Goal: Information Seeking & Learning: Learn about a topic

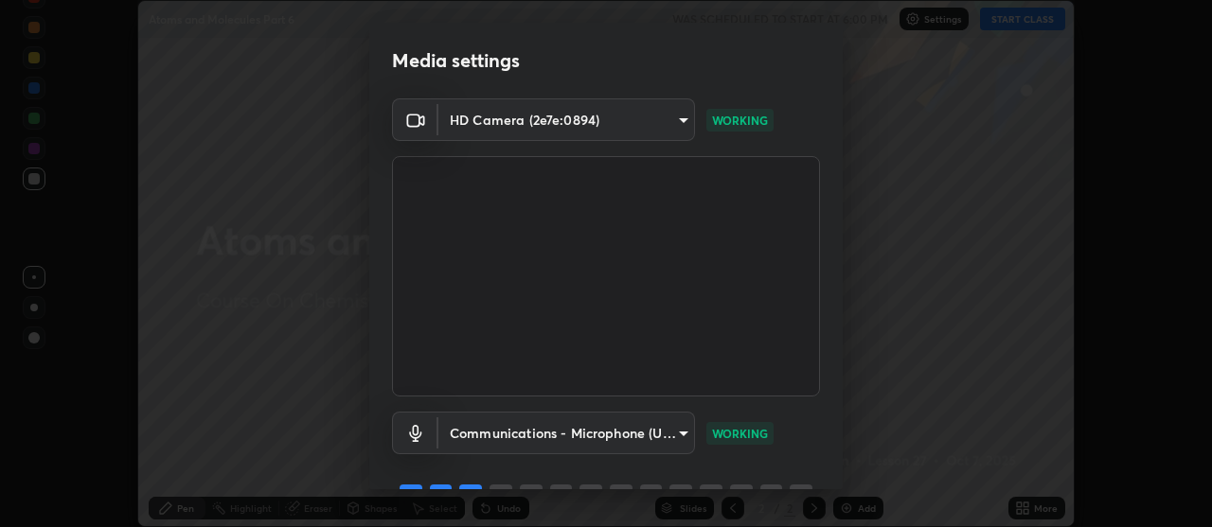
scroll to position [94, 0]
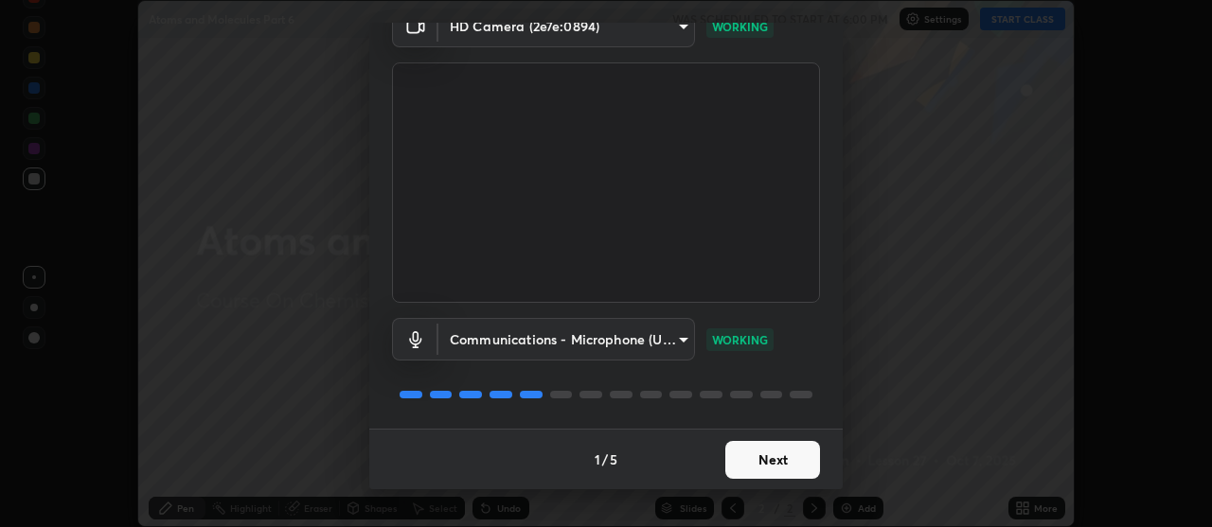
click at [767, 473] on button "Next" at bounding box center [772, 460] width 95 height 38
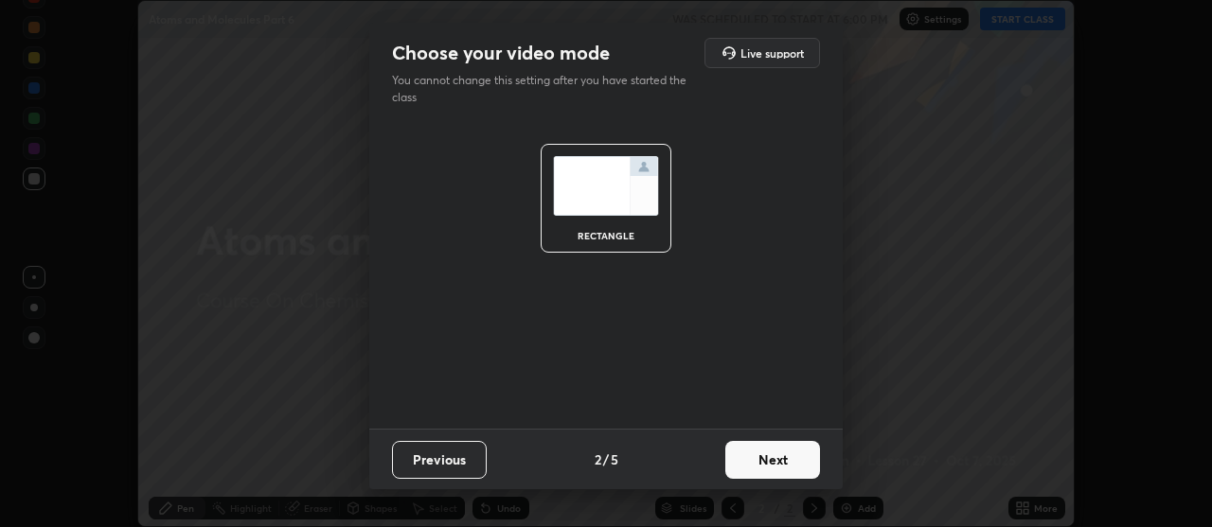
click at [761, 469] on button "Next" at bounding box center [772, 460] width 95 height 38
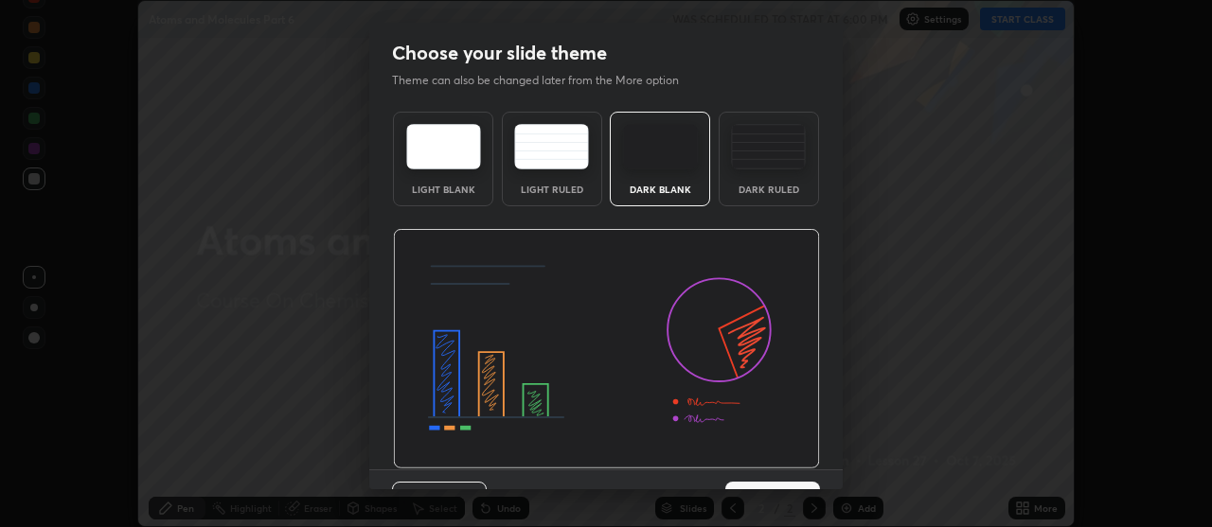
click at [757, 459] on img at bounding box center [606, 349] width 427 height 241
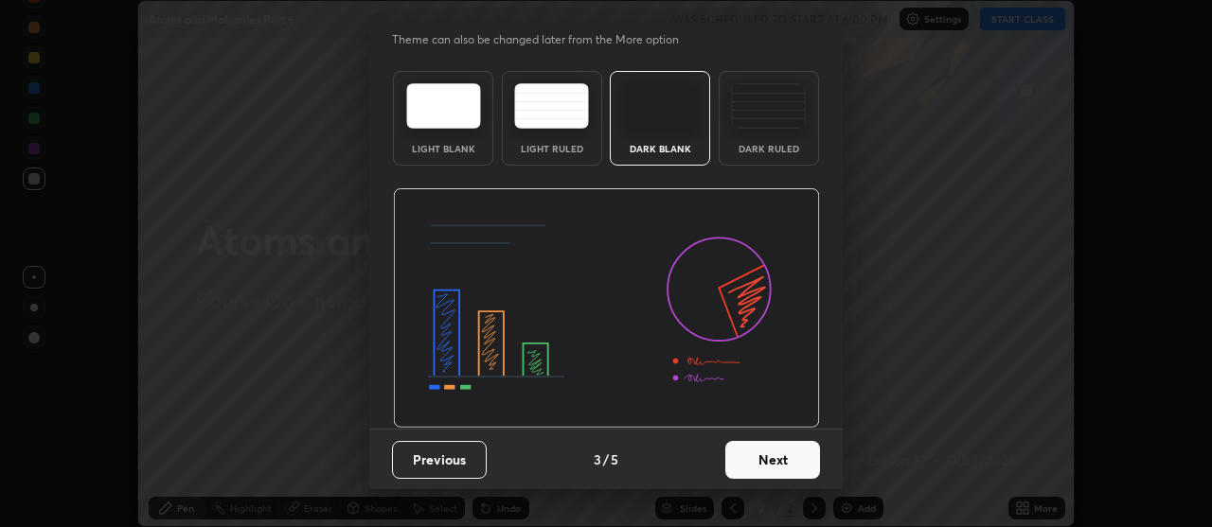
click at [776, 468] on button "Next" at bounding box center [772, 460] width 95 height 38
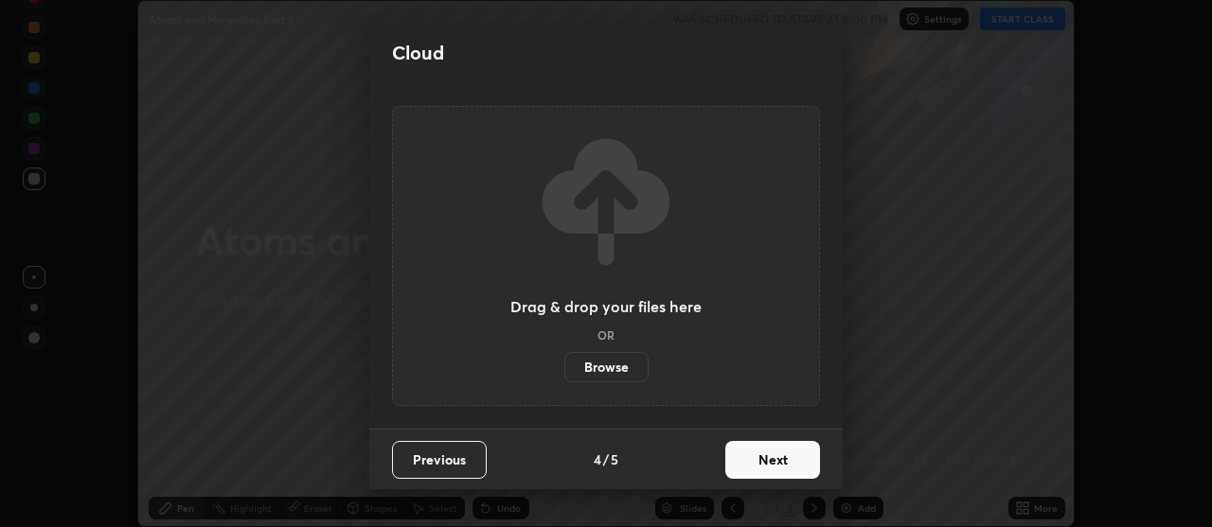
click at [776, 467] on button "Next" at bounding box center [772, 460] width 95 height 38
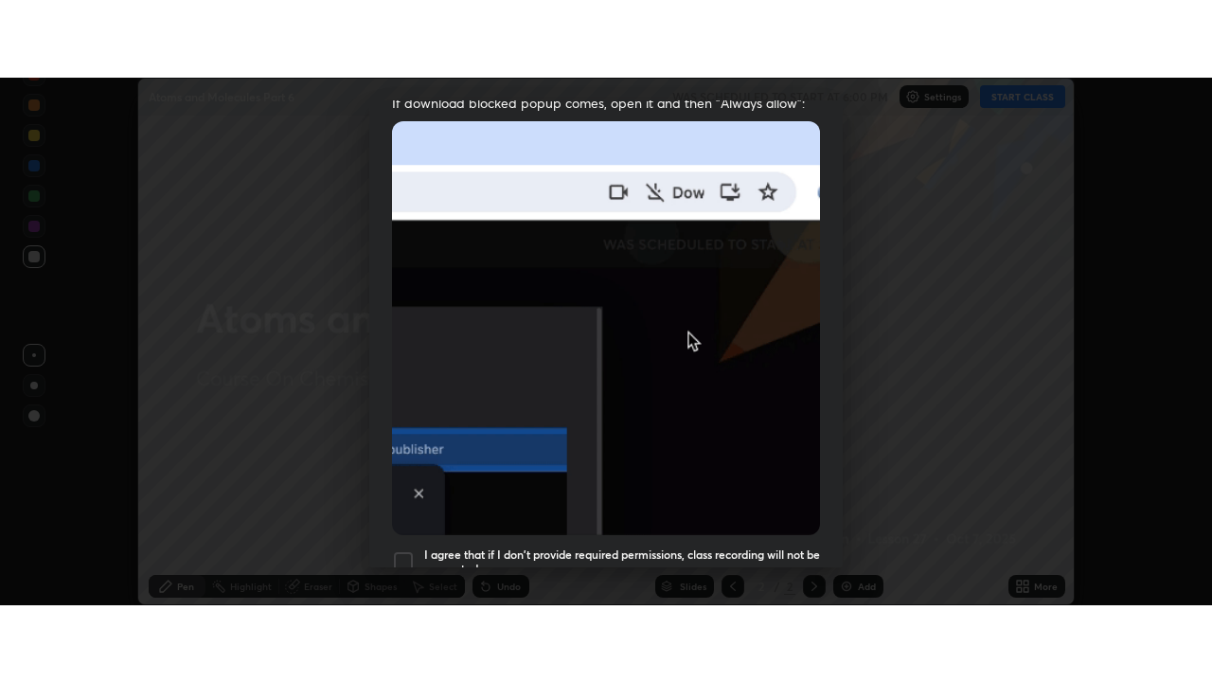
scroll to position [480, 0]
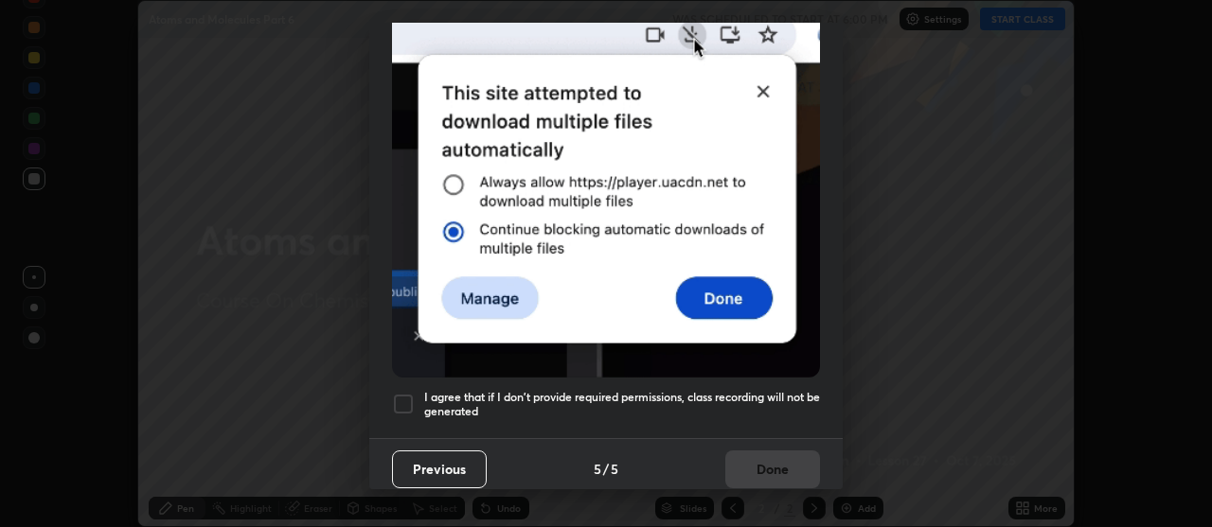
click at [703, 390] on h5 "I agree that if I don't provide required permissions, class recording will not …" at bounding box center [622, 404] width 396 height 29
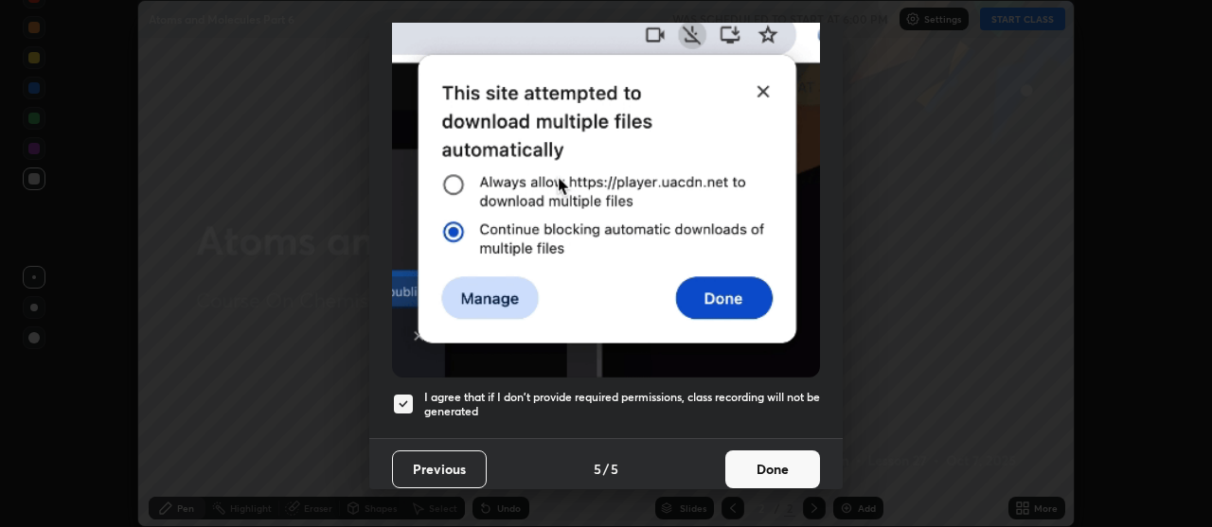
click at [757, 468] on button "Done" at bounding box center [772, 470] width 95 height 38
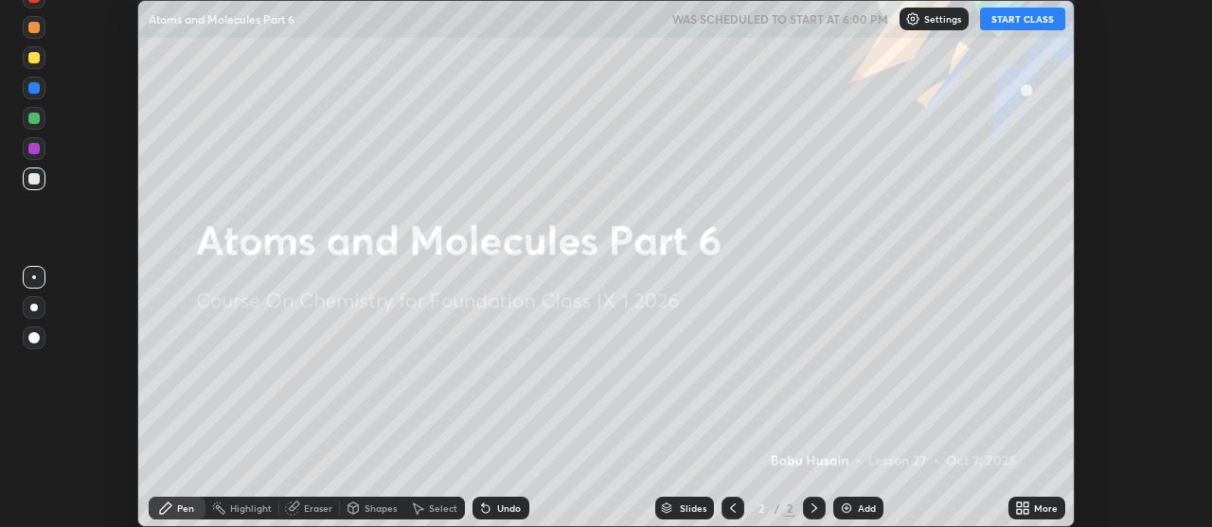
click at [1018, 16] on button "START CLASS" at bounding box center [1022, 19] width 85 height 23
click at [863, 507] on div "Add" at bounding box center [867, 508] width 18 height 9
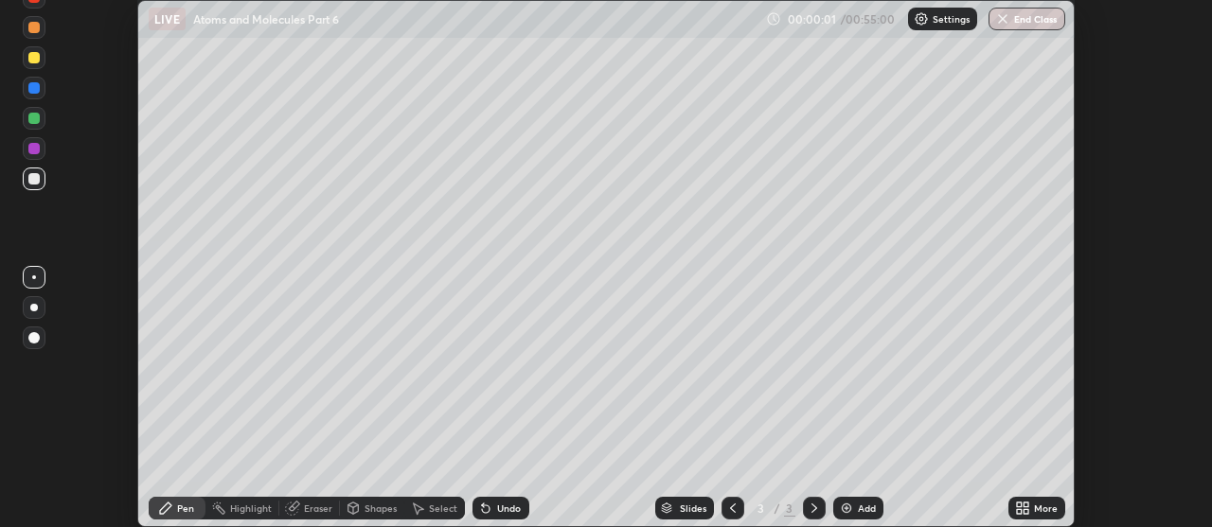
click at [1019, 505] on icon at bounding box center [1019, 505] width 5 height 5
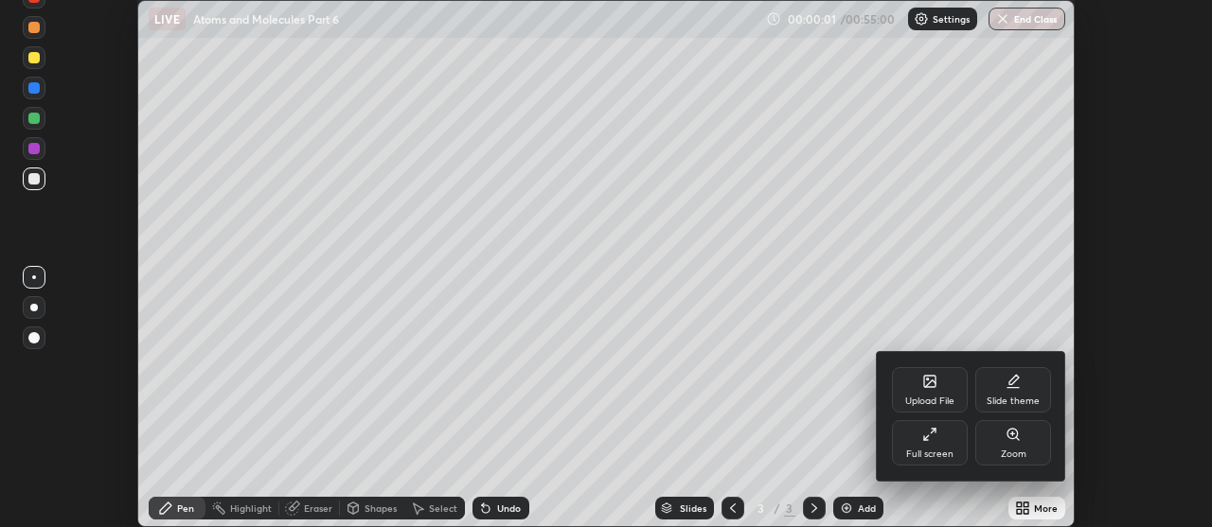
click at [932, 447] on div "Full screen" at bounding box center [930, 442] width 76 height 45
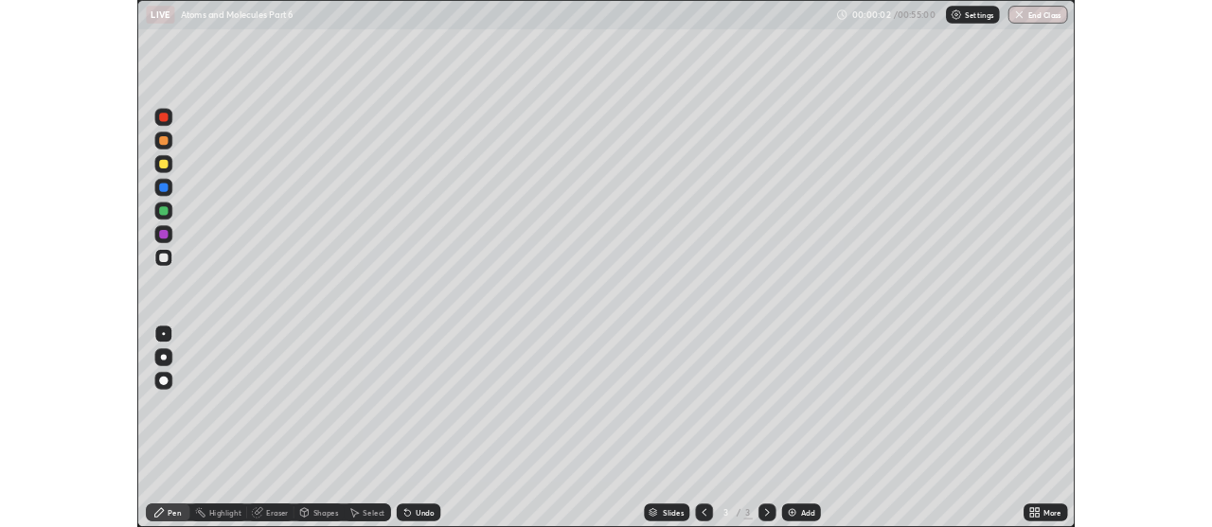
scroll to position [682, 1212]
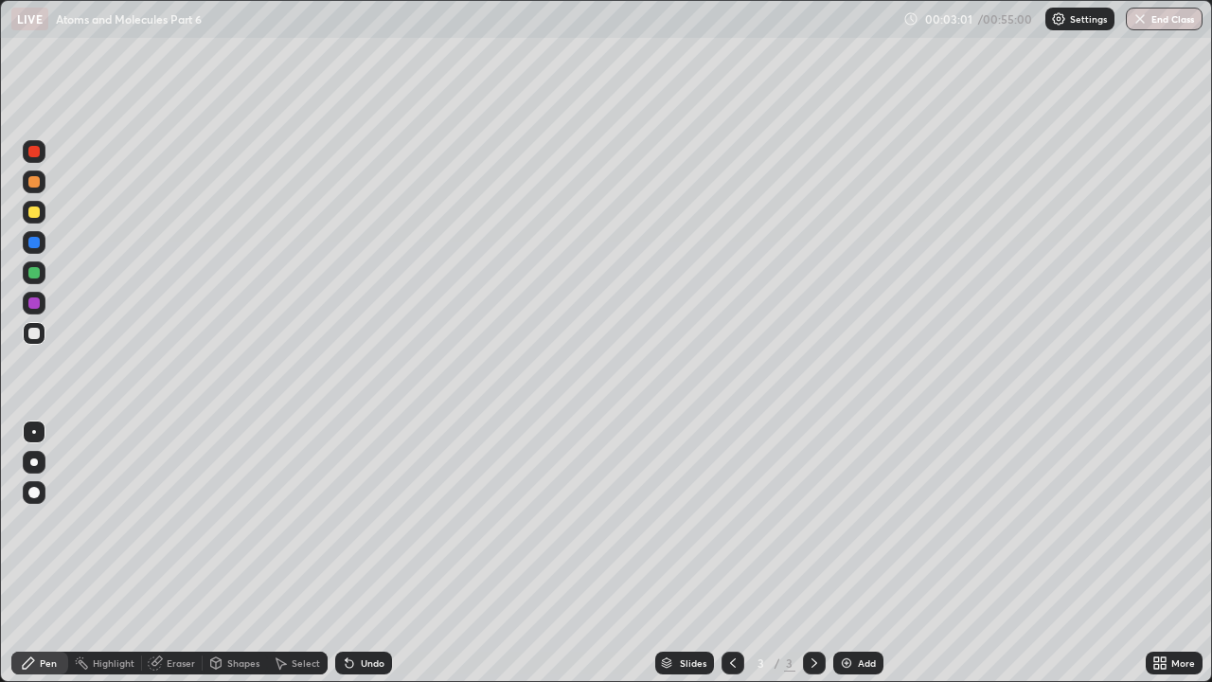
click at [36, 183] on div at bounding box center [33, 181] width 11 height 11
click at [33, 187] on div at bounding box center [33, 181] width 11 height 11
click at [33, 208] on div at bounding box center [33, 211] width 11 height 11
click at [27, 248] on div at bounding box center [34, 242] width 23 height 23
click at [34, 214] on div at bounding box center [33, 211] width 11 height 11
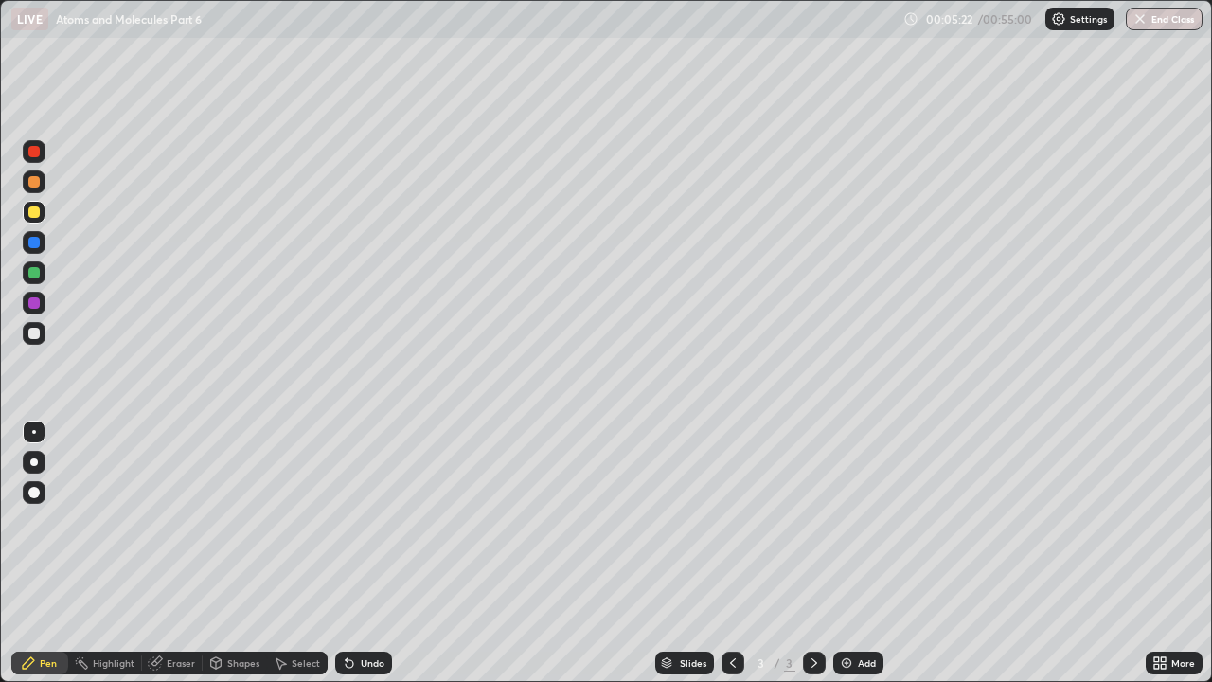
click at [37, 275] on div at bounding box center [33, 272] width 11 height 11
click at [34, 336] on div at bounding box center [33, 333] width 11 height 11
click at [34, 305] on div at bounding box center [33, 302] width 11 height 11
click at [845, 526] on img at bounding box center [846, 662] width 15 height 15
click at [30, 210] on div at bounding box center [33, 211] width 11 height 11
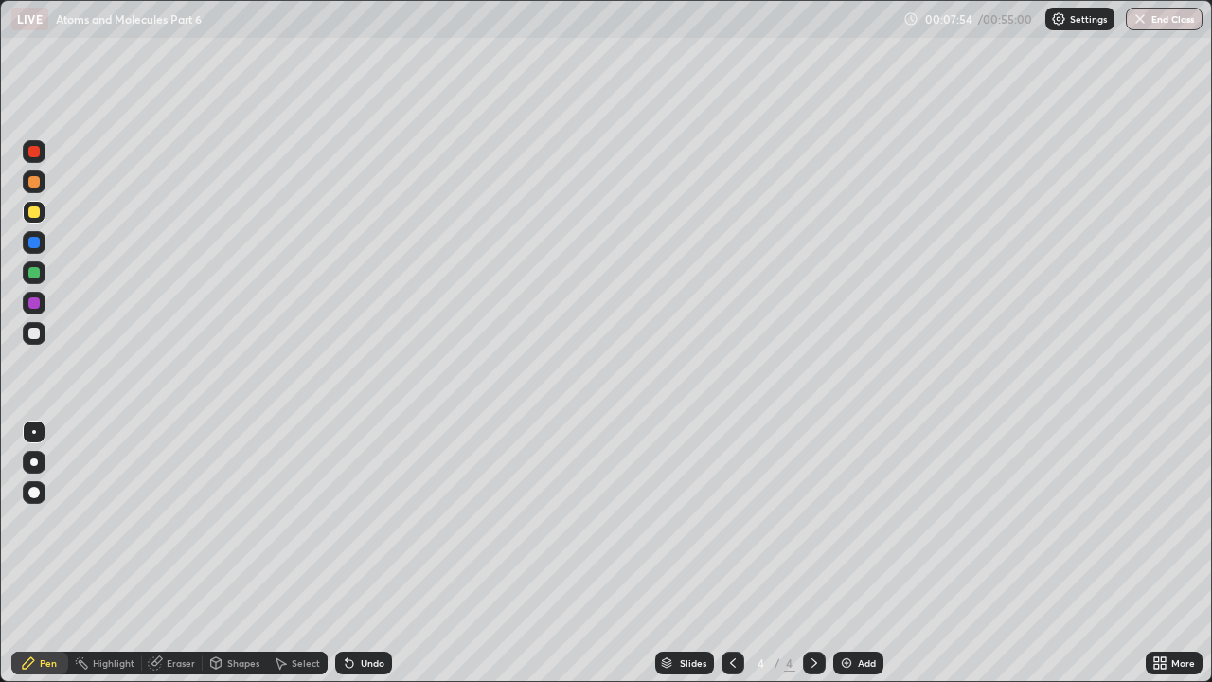
click at [37, 181] on div at bounding box center [33, 181] width 11 height 11
click at [34, 336] on div at bounding box center [33, 333] width 11 height 11
click at [28, 239] on div at bounding box center [33, 242] width 11 height 11
click at [34, 243] on div at bounding box center [33, 242] width 11 height 11
click at [42, 190] on div at bounding box center [34, 181] width 23 height 23
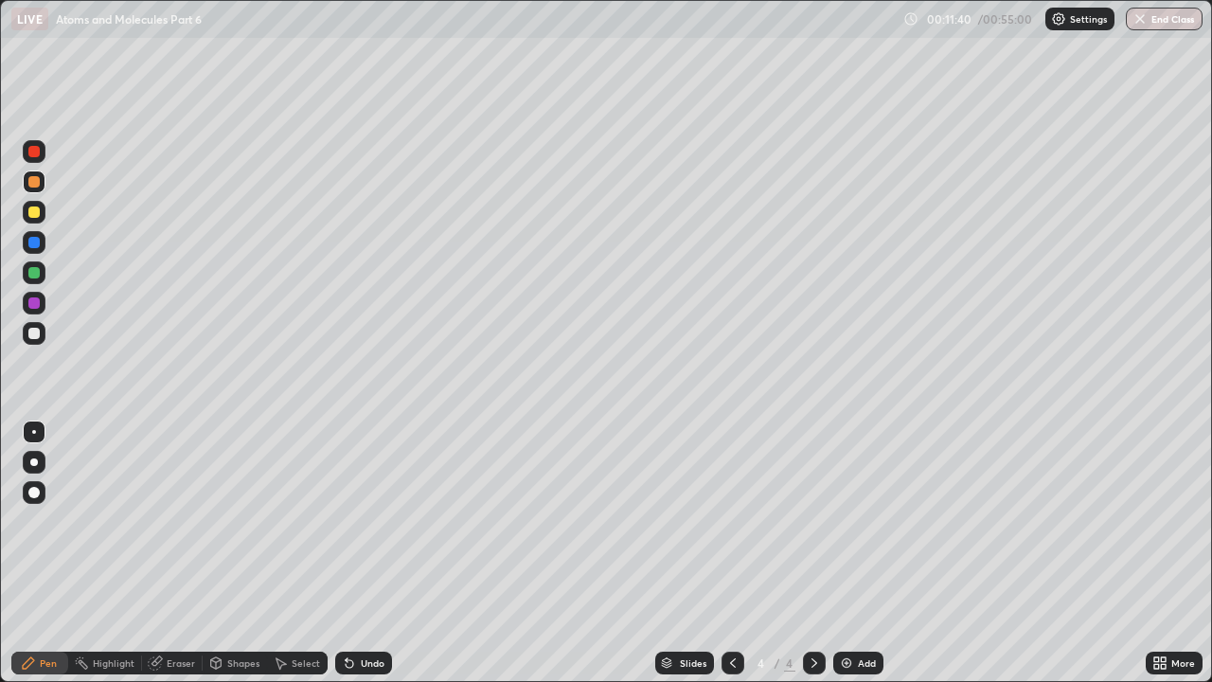
click at [38, 212] on div at bounding box center [33, 211] width 11 height 11
click at [35, 242] on div at bounding box center [33, 242] width 11 height 11
click at [848, 526] on img at bounding box center [846, 662] width 15 height 15
click at [37, 179] on div at bounding box center [33, 181] width 11 height 11
click at [35, 212] on div at bounding box center [33, 211] width 11 height 11
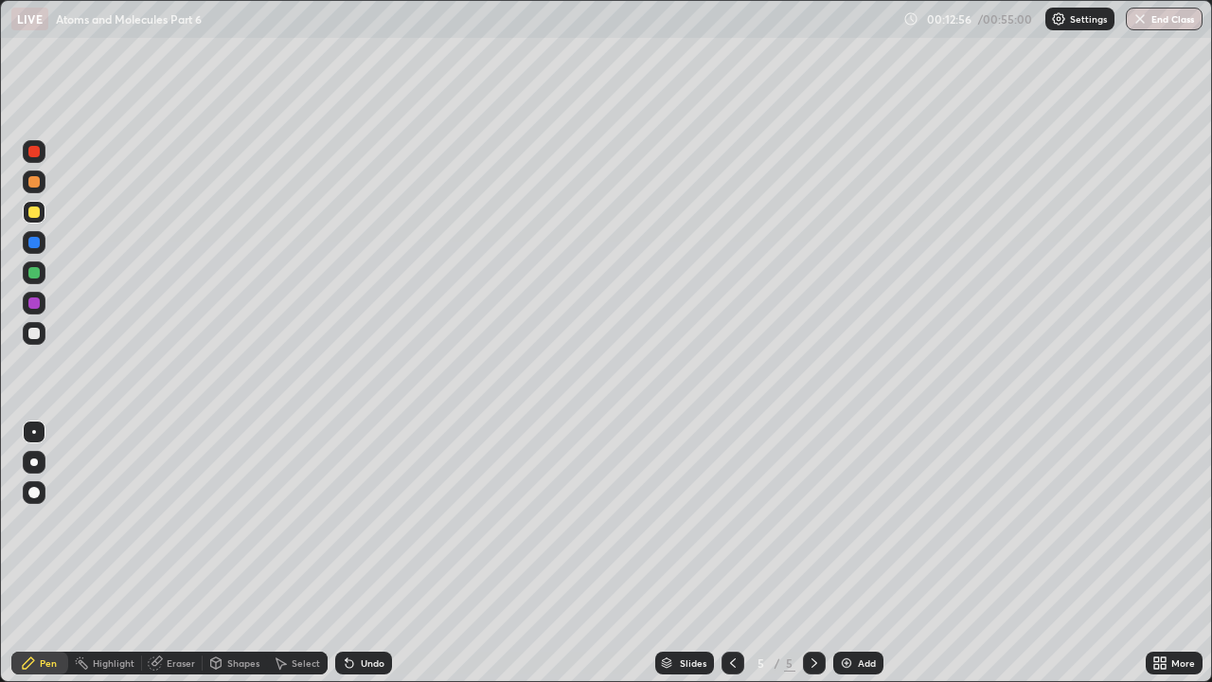
click at [375, 526] on div "Undo" at bounding box center [373, 662] width 24 height 9
click at [731, 526] on icon at bounding box center [732, 662] width 15 height 15
click at [812, 526] on icon at bounding box center [814, 662] width 15 height 15
click at [34, 246] on div at bounding box center [33, 242] width 11 height 11
click at [731, 526] on icon at bounding box center [732, 662] width 15 height 15
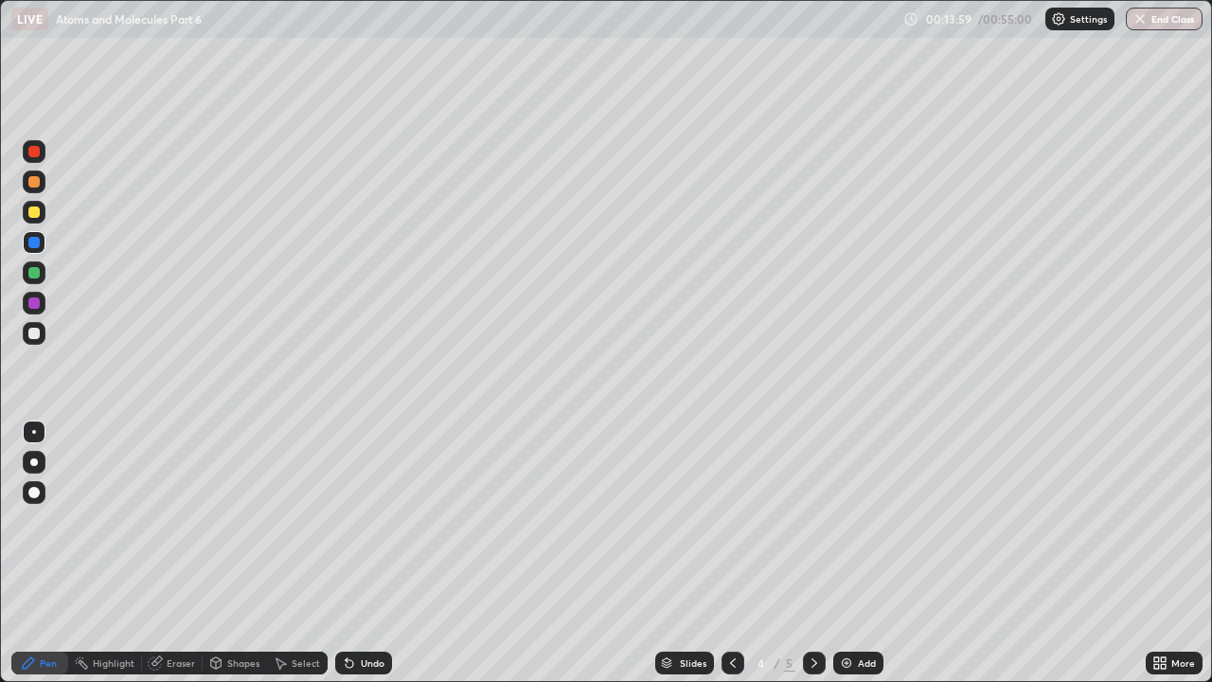
click at [814, 526] on icon at bounding box center [814, 662] width 15 height 15
click at [35, 181] on div at bounding box center [33, 181] width 11 height 11
click at [36, 212] on div at bounding box center [33, 211] width 11 height 11
click at [34, 336] on div at bounding box center [33, 333] width 11 height 11
click at [850, 526] on img at bounding box center [846, 662] width 15 height 15
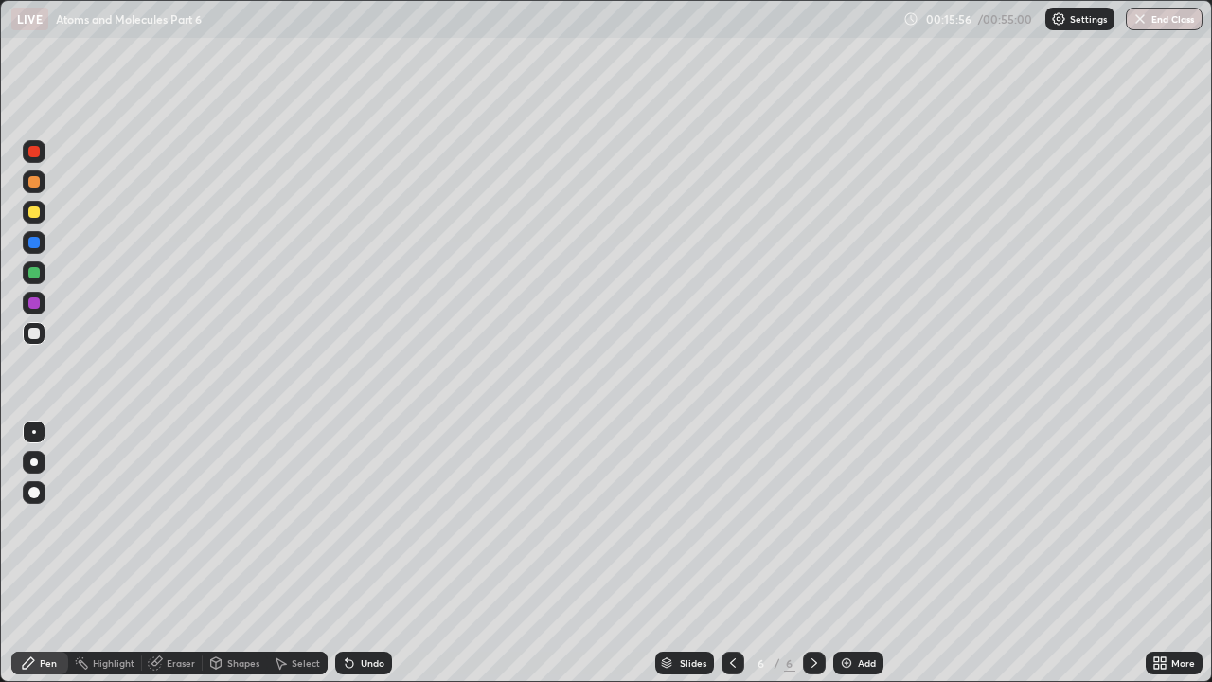
click at [35, 214] on div at bounding box center [33, 211] width 11 height 11
click at [37, 204] on div at bounding box center [34, 212] width 23 height 23
click at [35, 177] on div at bounding box center [33, 181] width 11 height 11
click at [42, 244] on div at bounding box center [34, 242] width 23 height 23
click at [365, 526] on div "Undo" at bounding box center [363, 662] width 57 height 23
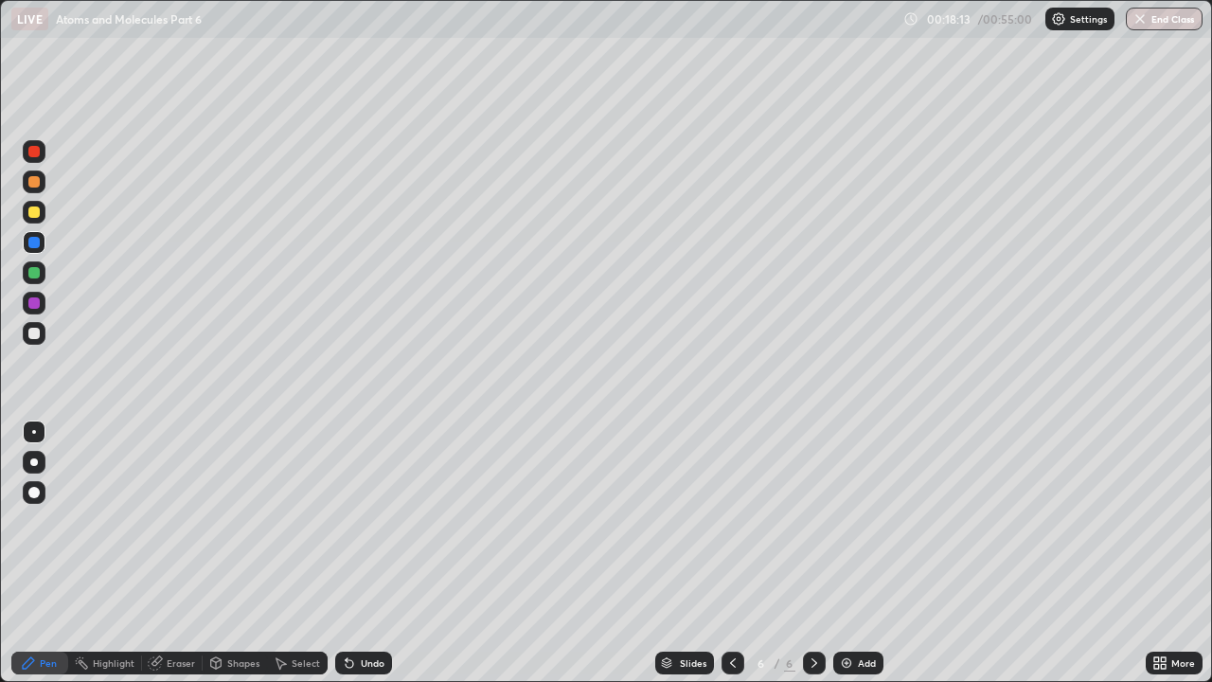
click at [34, 213] on div at bounding box center [33, 211] width 11 height 11
click at [36, 338] on div at bounding box center [33, 333] width 11 height 11
click at [846, 526] on img at bounding box center [846, 662] width 15 height 15
click at [31, 176] on div at bounding box center [33, 181] width 11 height 11
click at [30, 337] on div at bounding box center [33, 333] width 11 height 11
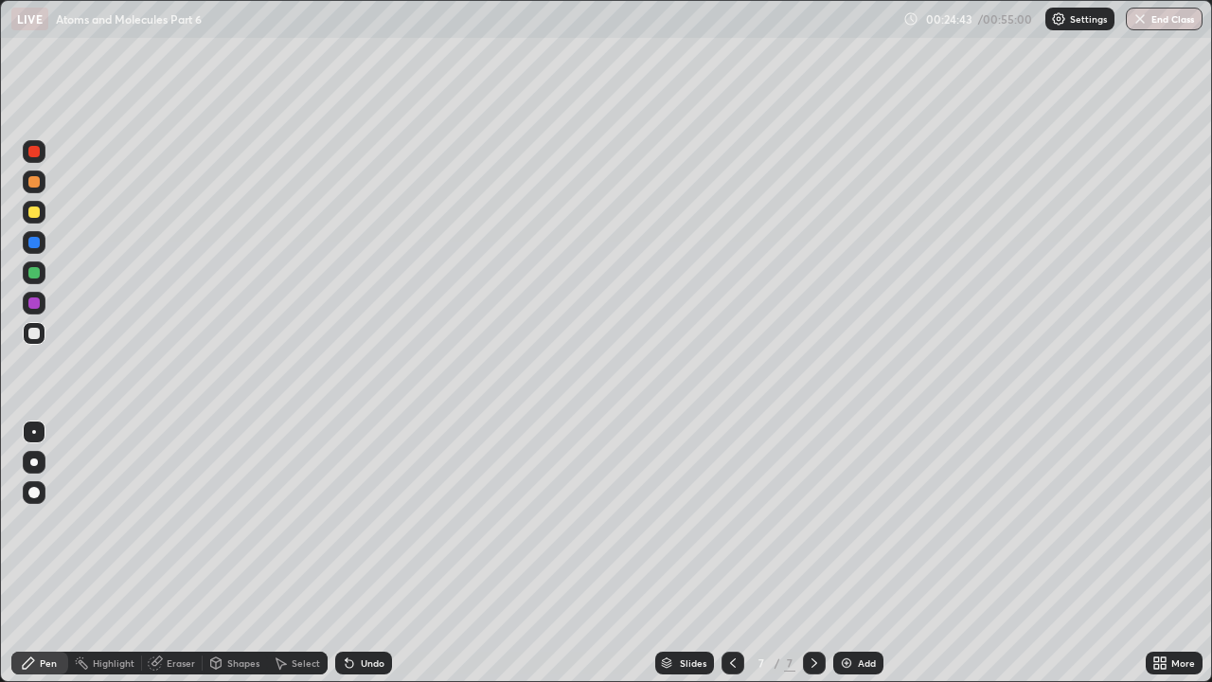
click at [34, 183] on div at bounding box center [33, 181] width 11 height 11
click at [361, 526] on div "Undo" at bounding box center [373, 662] width 24 height 9
click at [34, 337] on div at bounding box center [33, 333] width 11 height 11
click at [860, 526] on div "Add" at bounding box center [867, 662] width 18 height 9
click at [36, 182] on div at bounding box center [33, 181] width 11 height 11
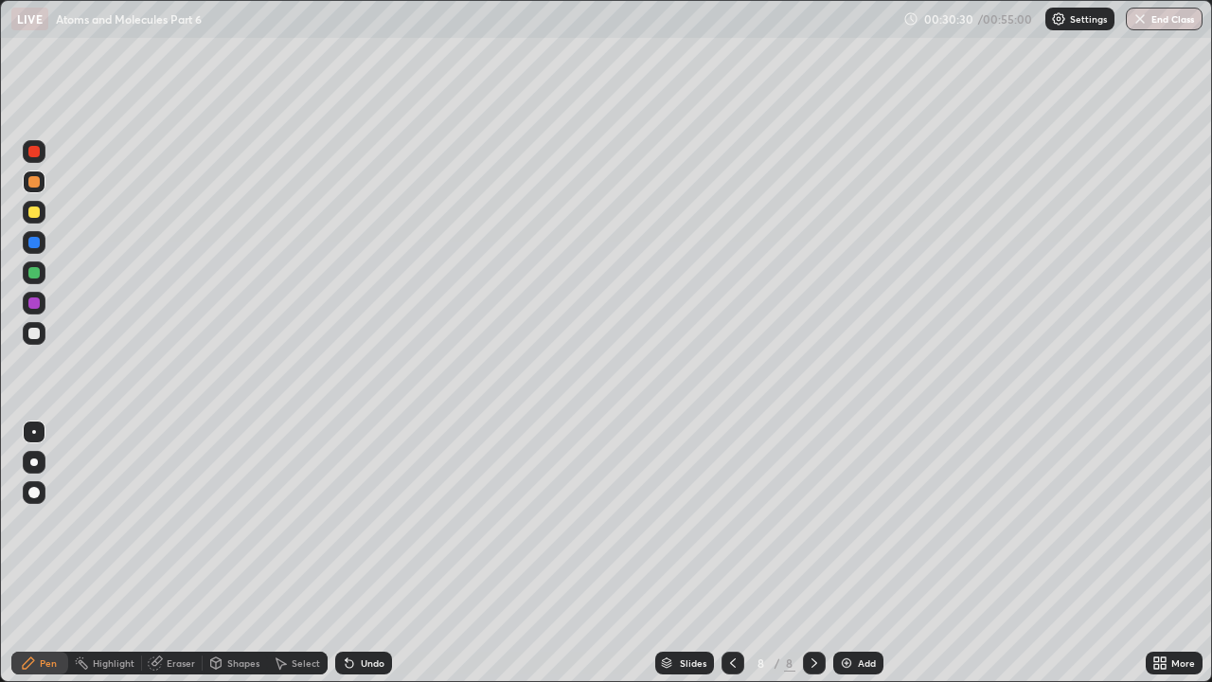
click at [352, 526] on icon at bounding box center [349, 662] width 15 height 15
click at [354, 526] on div "Undo" at bounding box center [363, 662] width 57 height 23
click at [351, 526] on div "Undo" at bounding box center [363, 662] width 57 height 23
click at [347, 526] on icon at bounding box center [350, 664] width 8 height 8
click at [33, 183] on div at bounding box center [33, 181] width 11 height 11
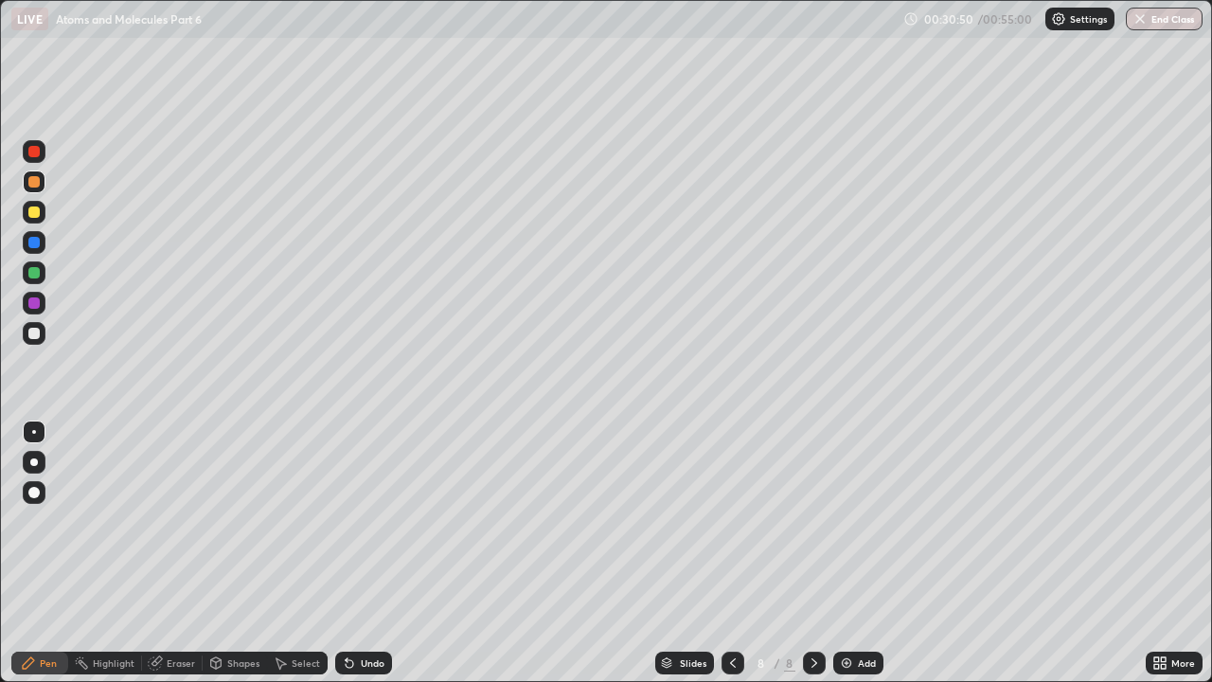
click at [365, 526] on div "Undo" at bounding box center [363, 662] width 57 height 23
click at [362, 526] on div "Undo" at bounding box center [373, 662] width 24 height 9
click at [366, 526] on div "Undo" at bounding box center [373, 662] width 24 height 9
click at [361, 526] on div "Undo" at bounding box center [373, 662] width 24 height 9
click at [368, 526] on div "Undo" at bounding box center [373, 662] width 24 height 9
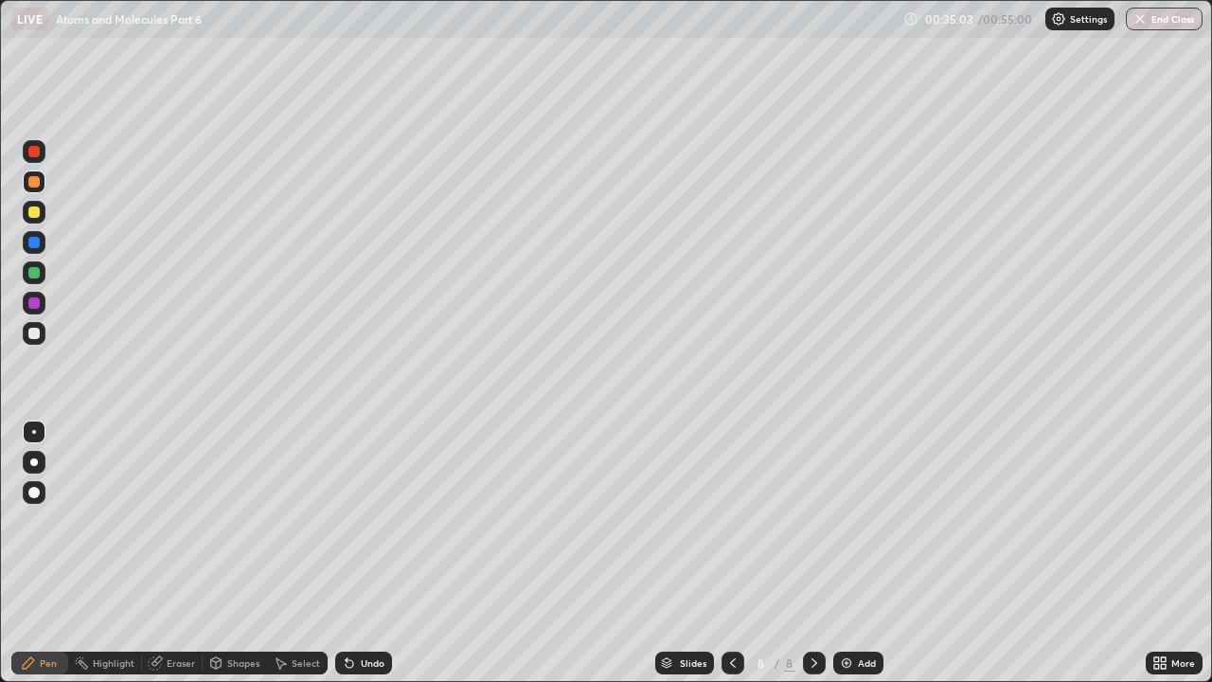
click at [38, 338] on div at bounding box center [33, 333] width 11 height 11
click at [38, 206] on div at bounding box center [33, 211] width 11 height 11
click at [30, 337] on div at bounding box center [33, 333] width 11 height 11
click at [364, 526] on div "Undo" at bounding box center [373, 662] width 24 height 9
click at [361, 526] on div "Undo" at bounding box center [373, 662] width 24 height 9
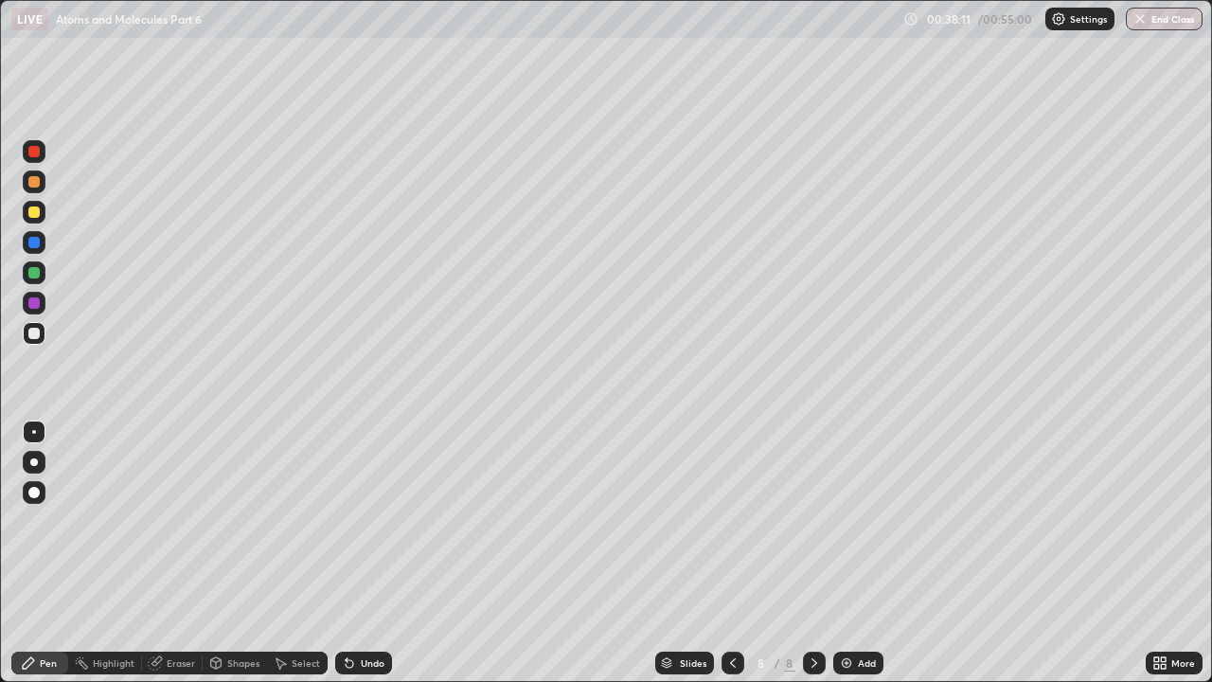
click at [846, 526] on img at bounding box center [846, 662] width 15 height 15
click at [27, 212] on div at bounding box center [34, 212] width 23 height 23
click at [33, 244] on div at bounding box center [33, 242] width 11 height 11
click at [34, 182] on div at bounding box center [33, 181] width 11 height 11
click at [38, 323] on div at bounding box center [34, 333] width 23 height 23
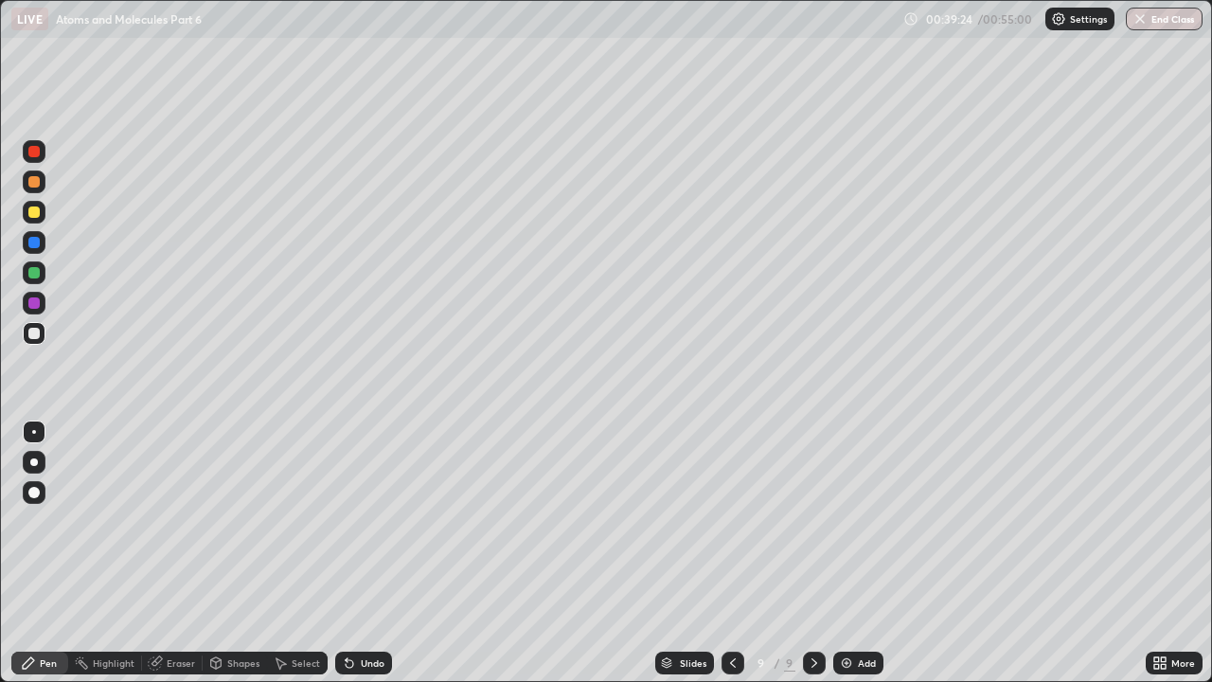
click at [359, 526] on div "Undo" at bounding box center [363, 662] width 57 height 23
click at [366, 526] on div "Undo" at bounding box center [373, 662] width 24 height 9
click at [37, 245] on div at bounding box center [33, 242] width 11 height 11
click at [34, 300] on div at bounding box center [33, 302] width 11 height 11
click at [378, 526] on div "Undo" at bounding box center [363, 662] width 57 height 23
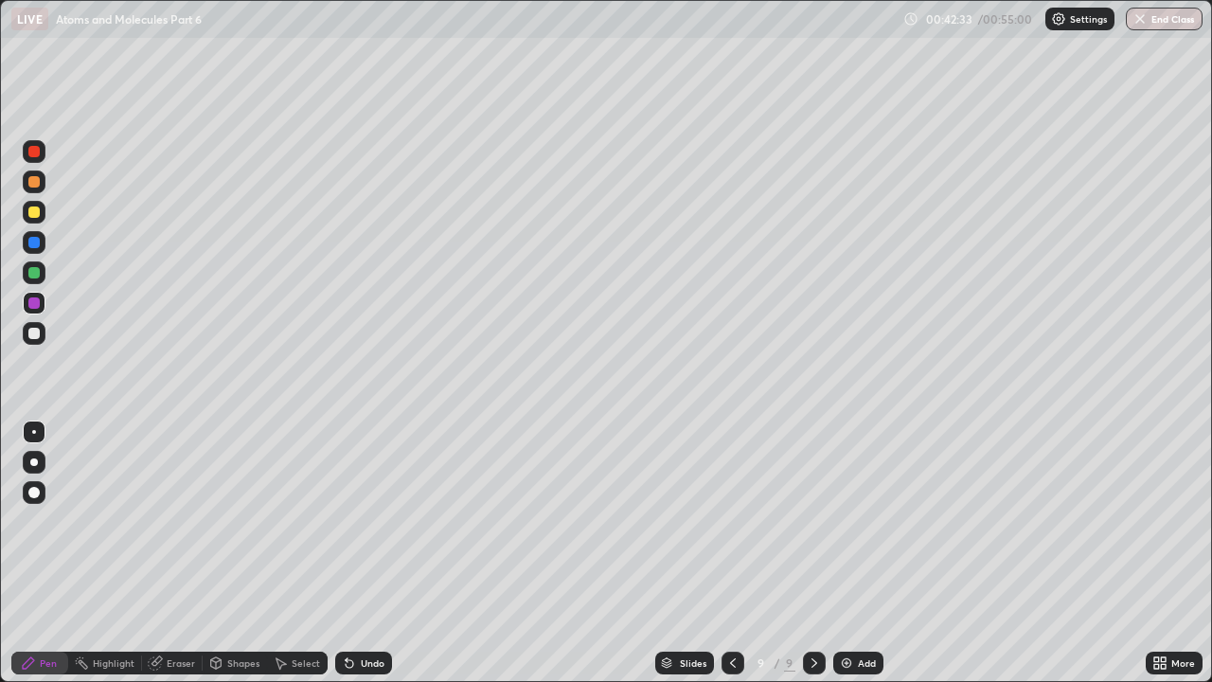
click at [32, 337] on div at bounding box center [33, 333] width 11 height 11
click at [31, 214] on div at bounding box center [33, 211] width 11 height 11
click at [371, 526] on div "Undo" at bounding box center [373, 662] width 24 height 9
click at [370, 526] on div "Undo" at bounding box center [363, 662] width 57 height 23
click at [723, 526] on div at bounding box center [733, 663] width 23 height 38
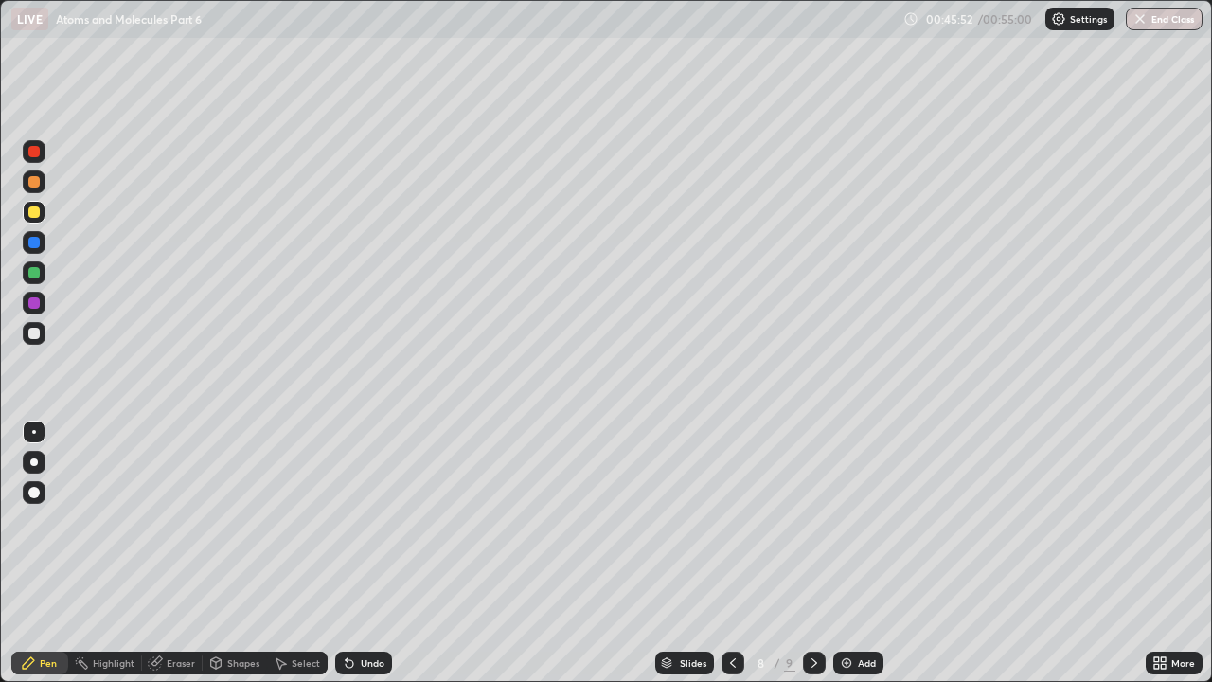
click at [731, 526] on icon at bounding box center [732, 662] width 15 height 15
click at [726, 526] on icon at bounding box center [732, 662] width 15 height 15
click at [730, 526] on icon at bounding box center [732, 662] width 15 height 15
click at [731, 526] on icon at bounding box center [732, 662] width 15 height 15
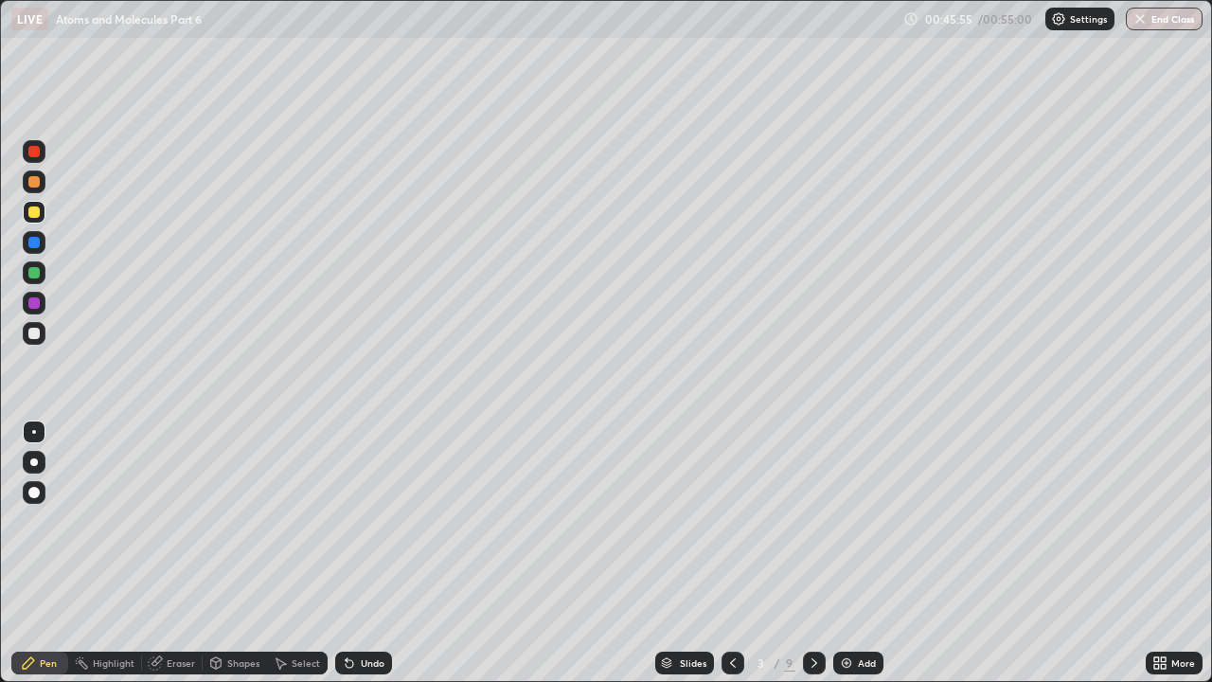
click at [731, 526] on icon at bounding box center [732, 662] width 15 height 15
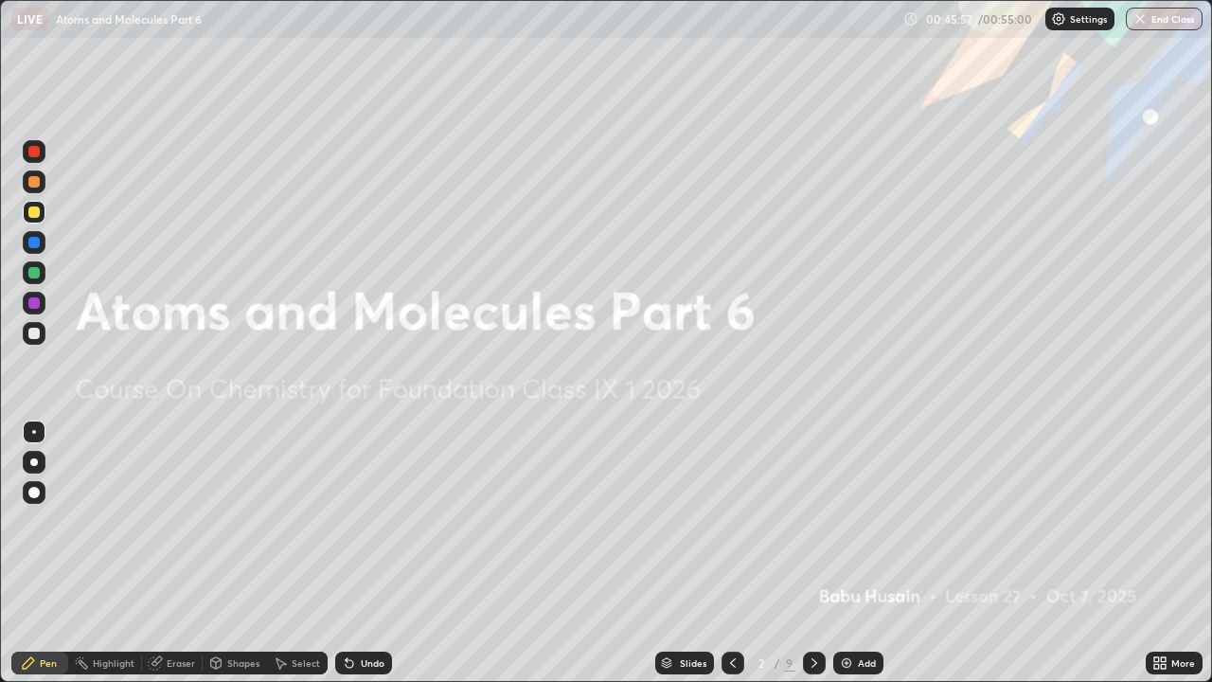
click at [812, 526] on icon at bounding box center [814, 662] width 15 height 15
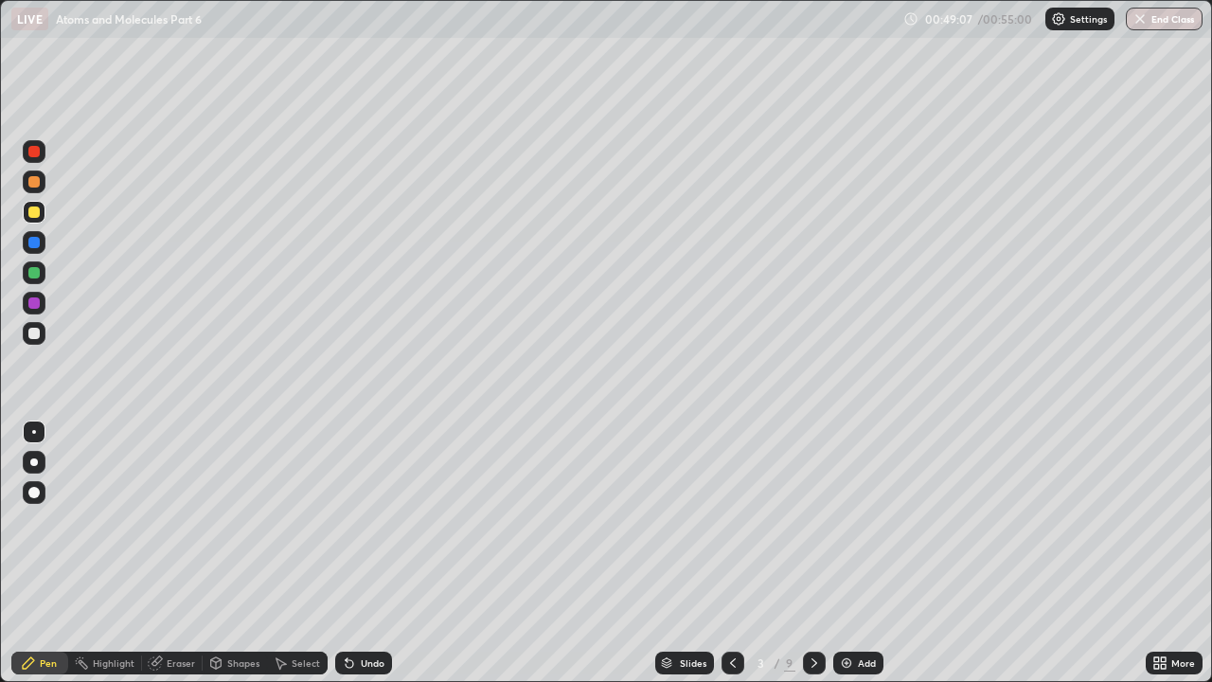
click at [811, 526] on icon at bounding box center [814, 662] width 15 height 15
click at [812, 526] on icon at bounding box center [814, 662] width 15 height 15
click at [728, 526] on icon at bounding box center [732, 662] width 15 height 15
click at [812, 526] on icon at bounding box center [814, 662] width 15 height 15
click at [731, 526] on icon at bounding box center [732, 662] width 15 height 15
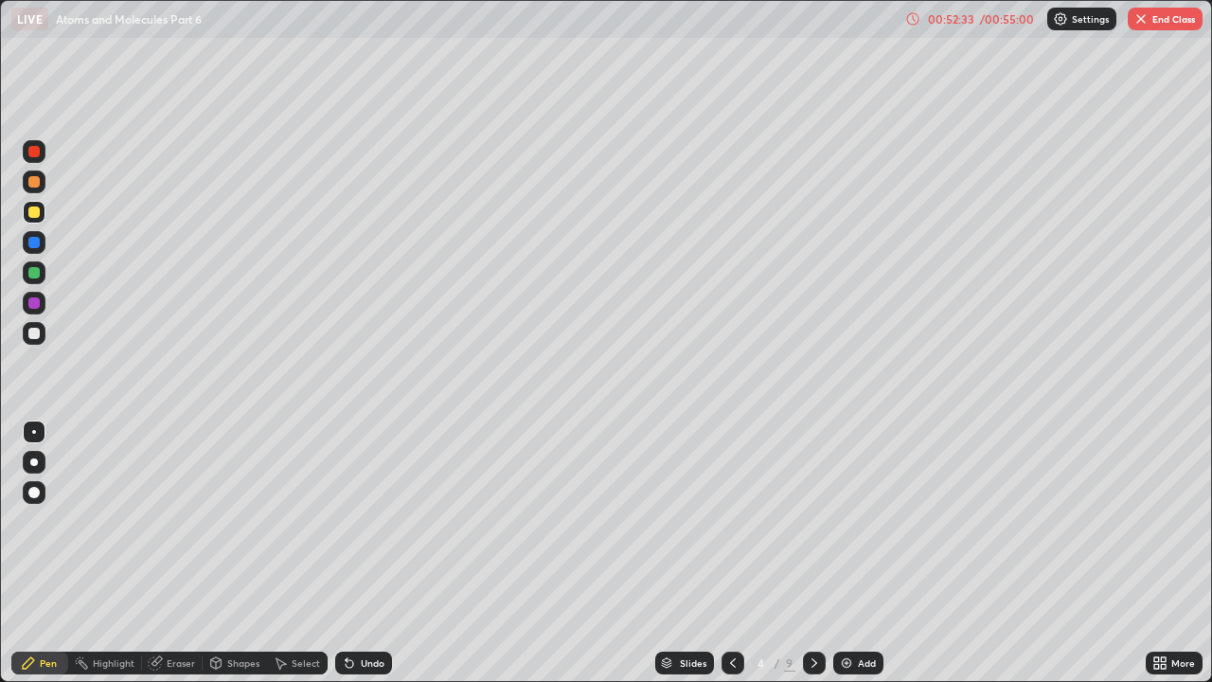
click at [813, 526] on icon at bounding box center [814, 662] width 15 height 15
click at [815, 526] on icon at bounding box center [814, 662] width 15 height 15
click at [731, 526] on icon at bounding box center [732, 662] width 15 height 15
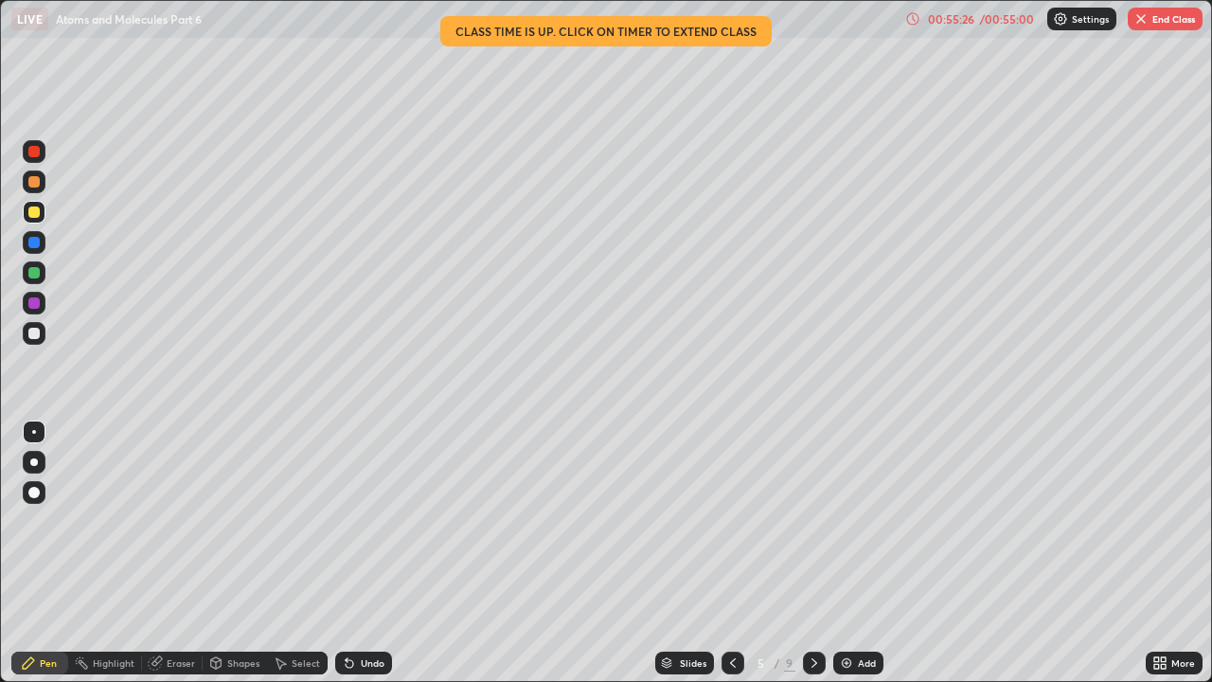
click at [820, 526] on div at bounding box center [814, 662] width 23 height 23
click at [813, 526] on icon at bounding box center [814, 662] width 15 height 15
click at [813, 526] on icon at bounding box center [814, 662] width 6 height 9
click at [811, 526] on icon at bounding box center [814, 662] width 15 height 15
click at [1170, 24] on button "End Class" at bounding box center [1165, 19] width 75 height 23
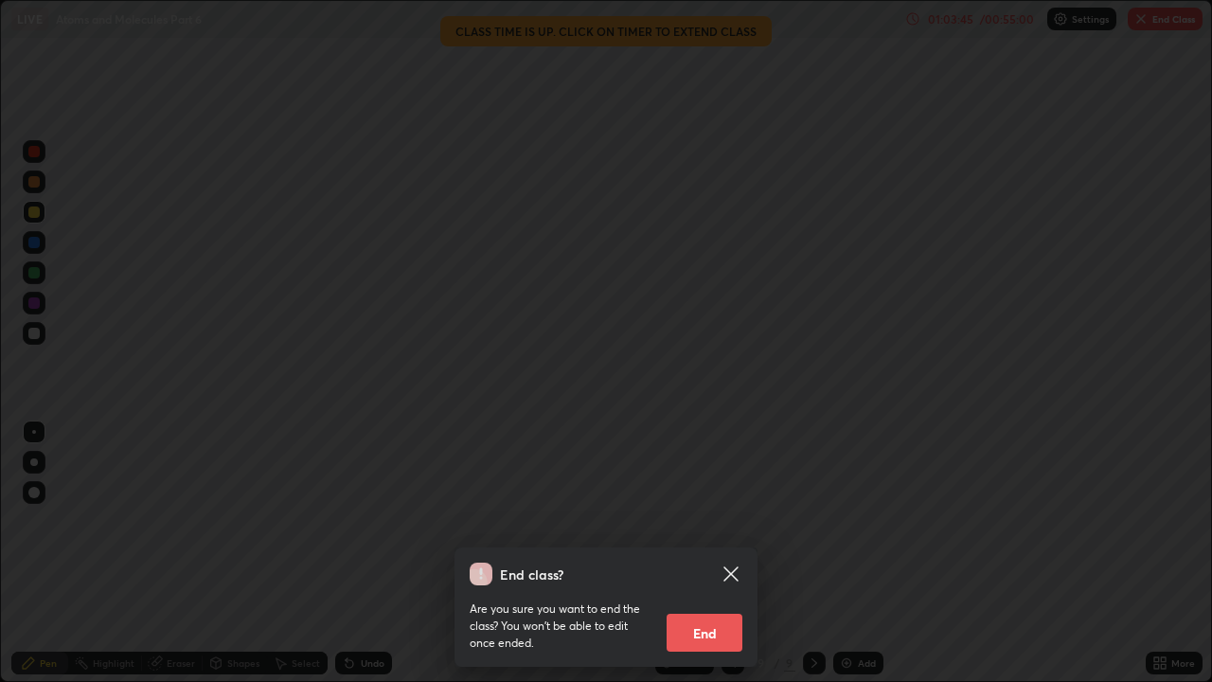
click at [725, 526] on button "End" at bounding box center [705, 633] width 76 height 38
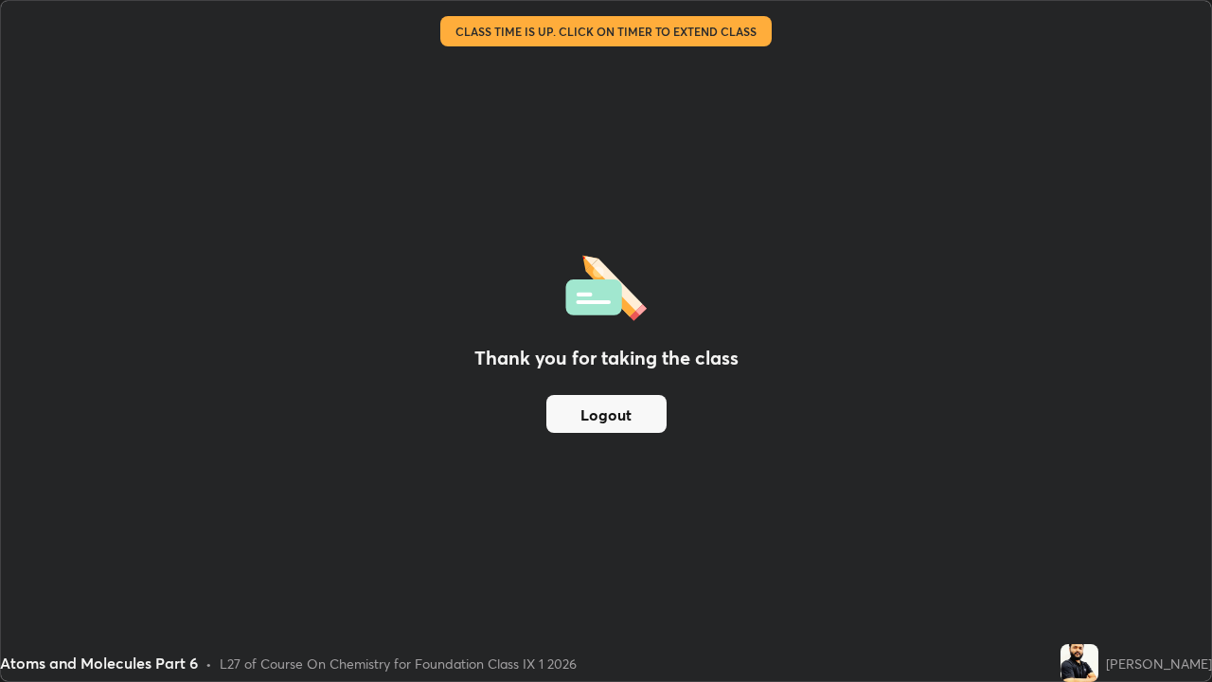
click at [712, 526] on div "Thank you for taking the class Logout" at bounding box center [606, 341] width 1210 height 680
click at [633, 414] on button "Logout" at bounding box center [606, 414] width 120 height 38
click at [658, 416] on button "Logout" at bounding box center [606, 414] width 120 height 38
click at [650, 419] on button "Logout" at bounding box center [606, 414] width 120 height 38
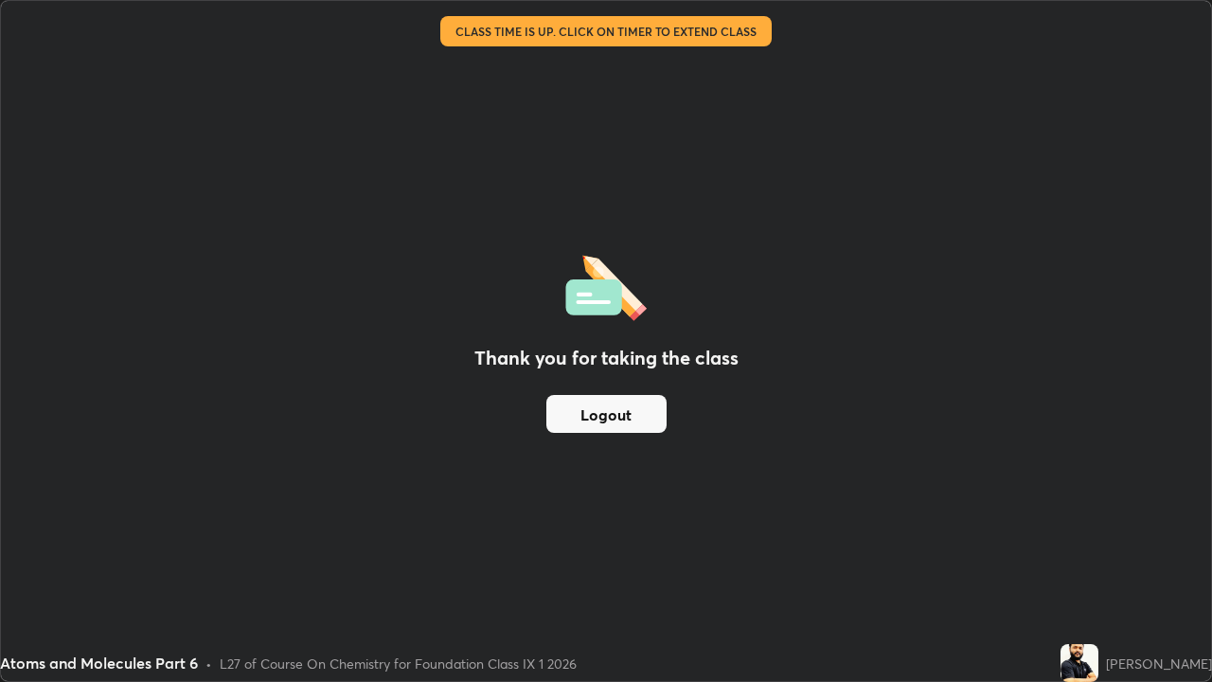
click at [651, 416] on button "Logout" at bounding box center [606, 414] width 120 height 38
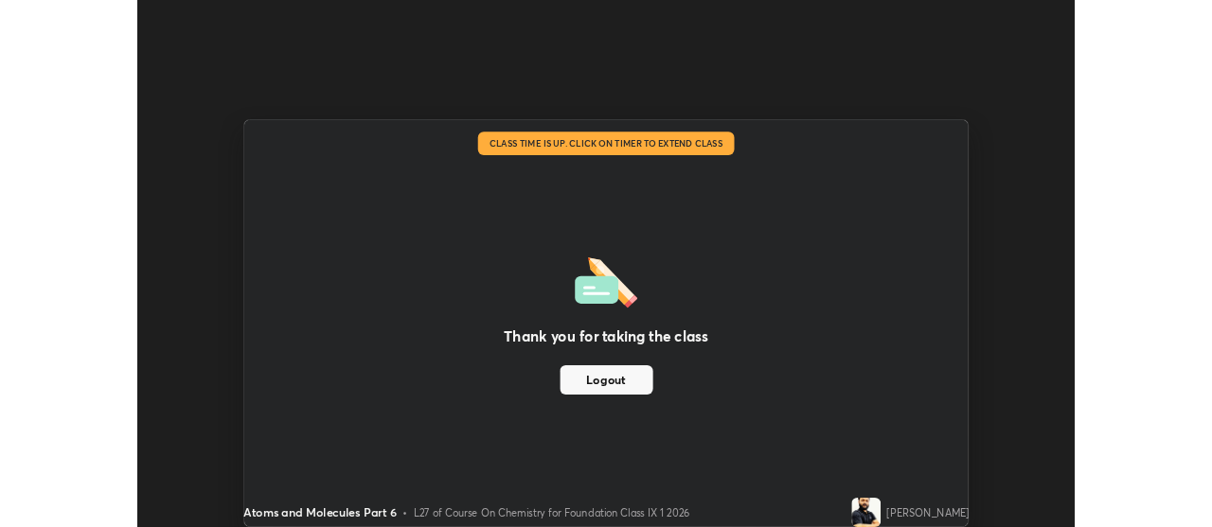
scroll to position [94161, 93476]
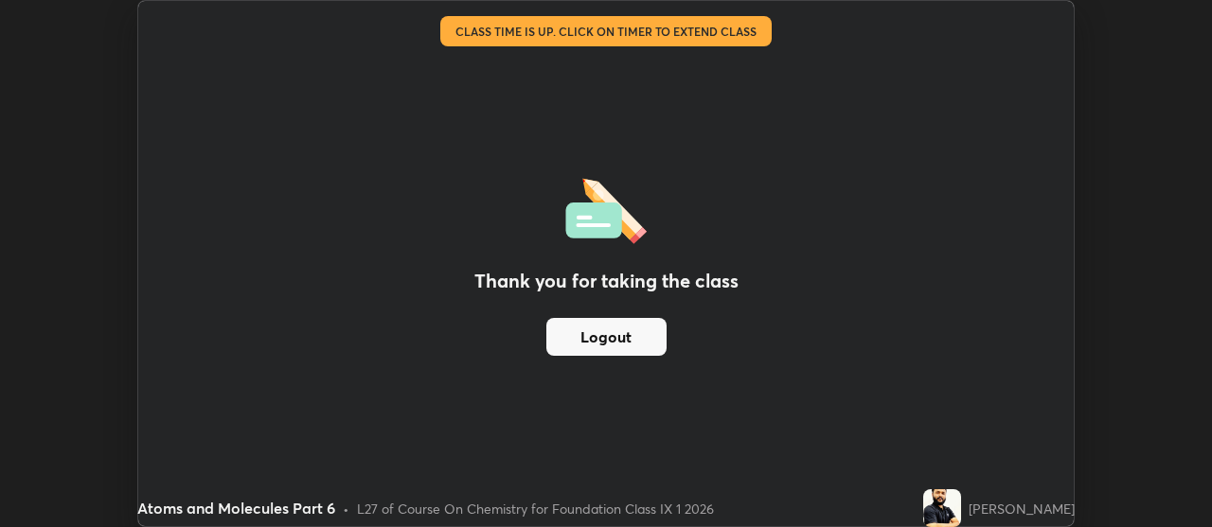
click at [642, 339] on button "Logout" at bounding box center [606, 337] width 120 height 38
